Goal: Task Accomplishment & Management: Complete application form

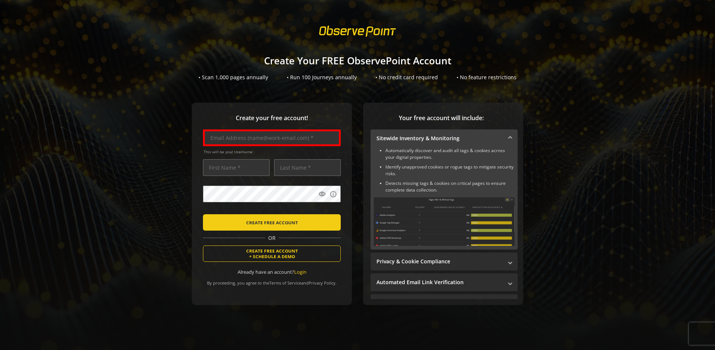
click at [270, 138] on input "text" at bounding box center [272, 138] width 138 height 17
type input "[EMAIL_ADDRESS][DOMAIN_NAME]"
click at [234, 168] on input "text" at bounding box center [236, 167] width 67 height 17
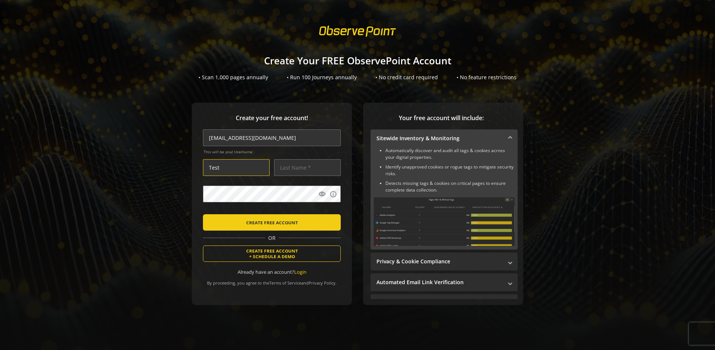
type input "Test"
click at [305, 168] on input "text" at bounding box center [307, 167] width 67 height 17
type input "Test"
click at [365, 211] on body "Loading... Create Your FREE ObservePoint Account • Scan 1,000 pages annually • …" at bounding box center [357, 175] width 715 height 350
click at [270, 222] on span "CREATE FREE ACCOUNT" at bounding box center [272, 222] width 52 height 13
